Goal: Information Seeking & Learning: Learn about a topic

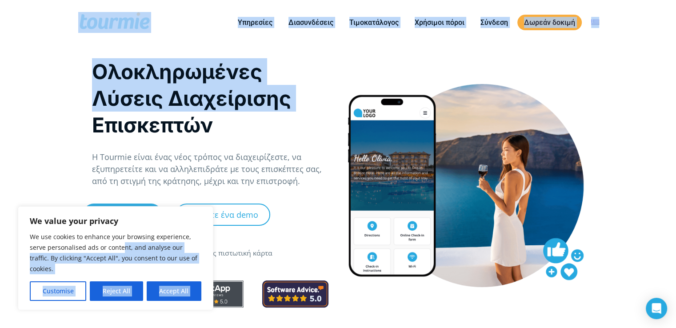
drag, startPoint x: 39, startPoint y: 114, endPoint x: 129, endPoint y: 276, distance: 185.6
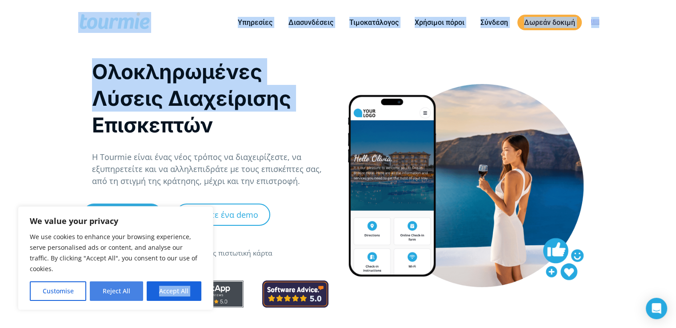
click at [125, 288] on button "Reject All" at bounding box center [116, 291] width 53 height 20
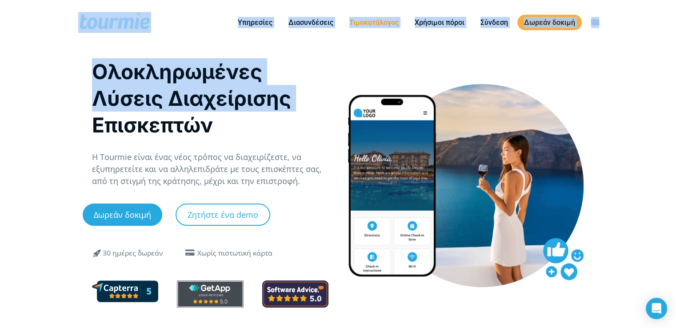
click at [378, 23] on link "Τιμοκατάλογος" at bounding box center [374, 22] width 63 height 11
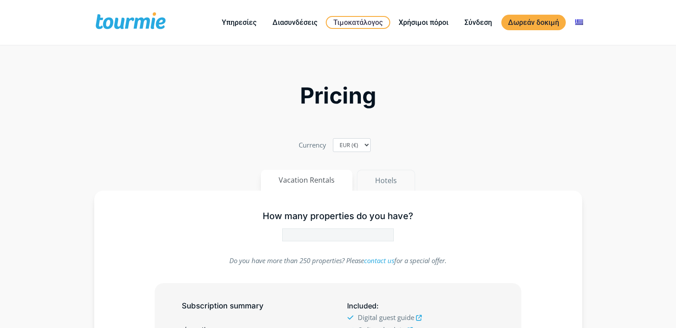
type input "1"
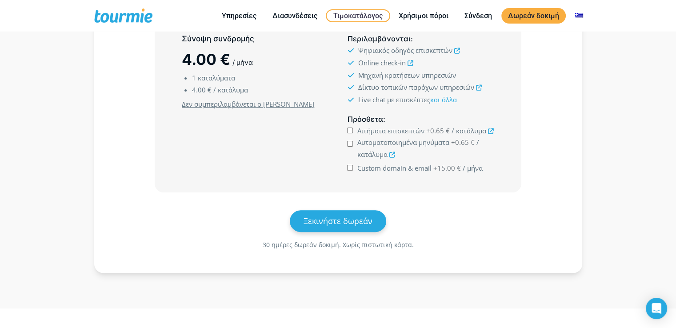
scroll to position [256, 0]
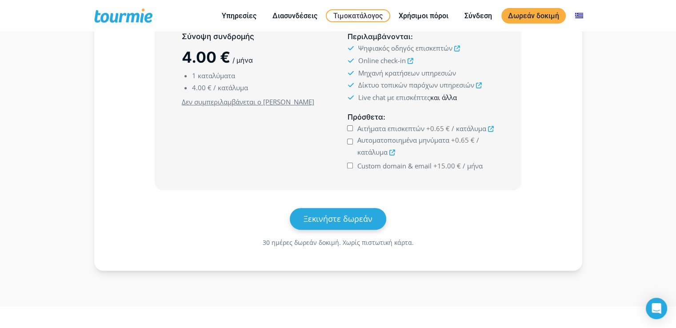
click at [451, 96] on link "και άλλα" at bounding box center [443, 97] width 27 height 9
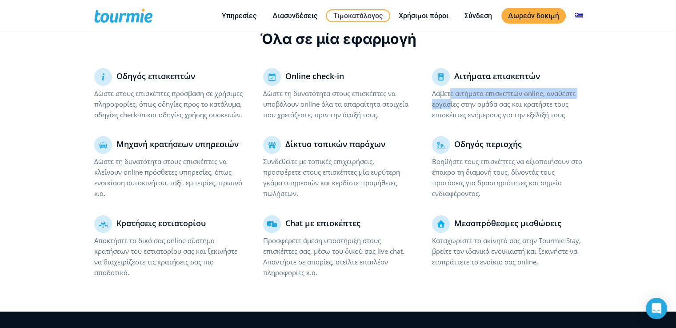
click at [451, 100] on p "Λάβετε αιτήματα επισκεπτών online, αναθέστε εργασίες στην ομάδα σας και κρατήστ…" at bounding box center [507, 104] width 150 height 32
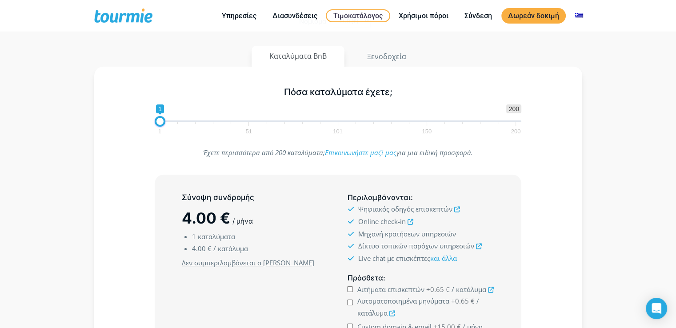
scroll to position [93, 0]
